Goal: Find specific page/section: Find specific page/section

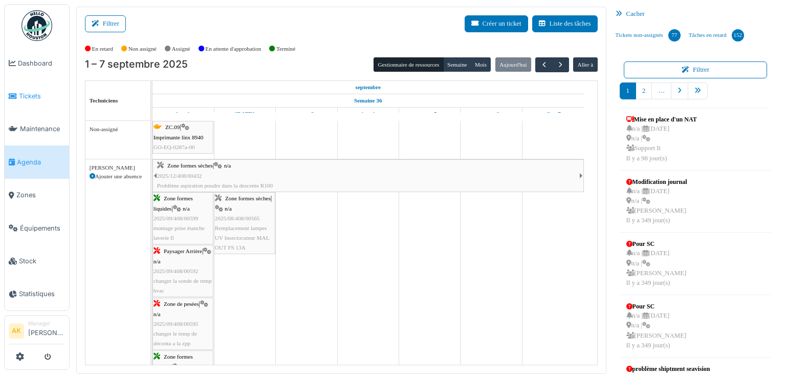
click at [34, 98] on span "Tickets" at bounding box center [42, 96] width 46 height 10
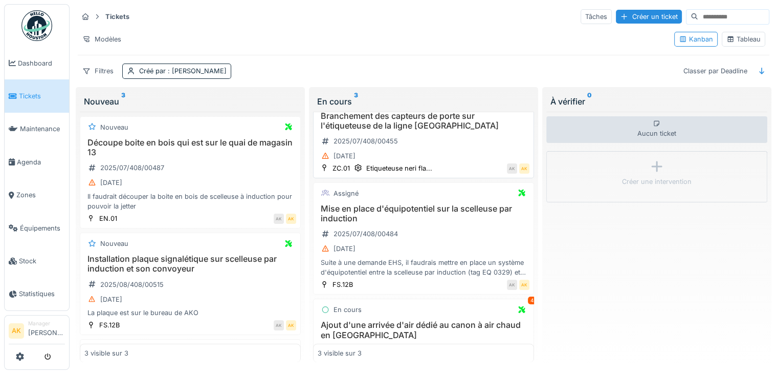
scroll to position [28, 0]
click at [416, 203] on h3 "Mise en place d'équipotentiel sur la scelleuse par induction" at bounding box center [424, 211] width 212 height 19
